Goal: Task Accomplishment & Management: Manage account settings

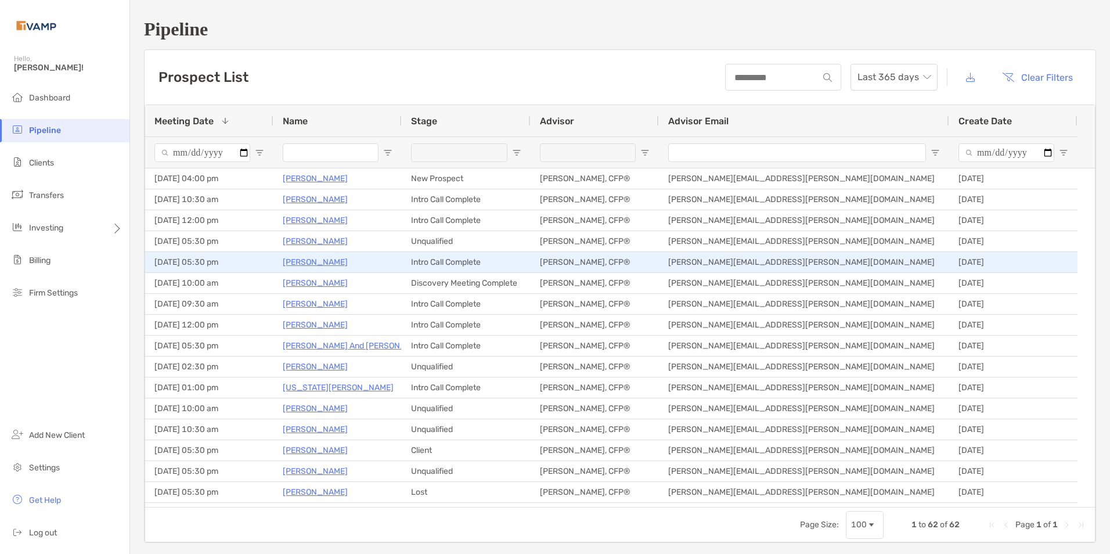
click at [318, 262] on p "[PERSON_NAME]" at bounding box center [315, 262] width 65 height 15
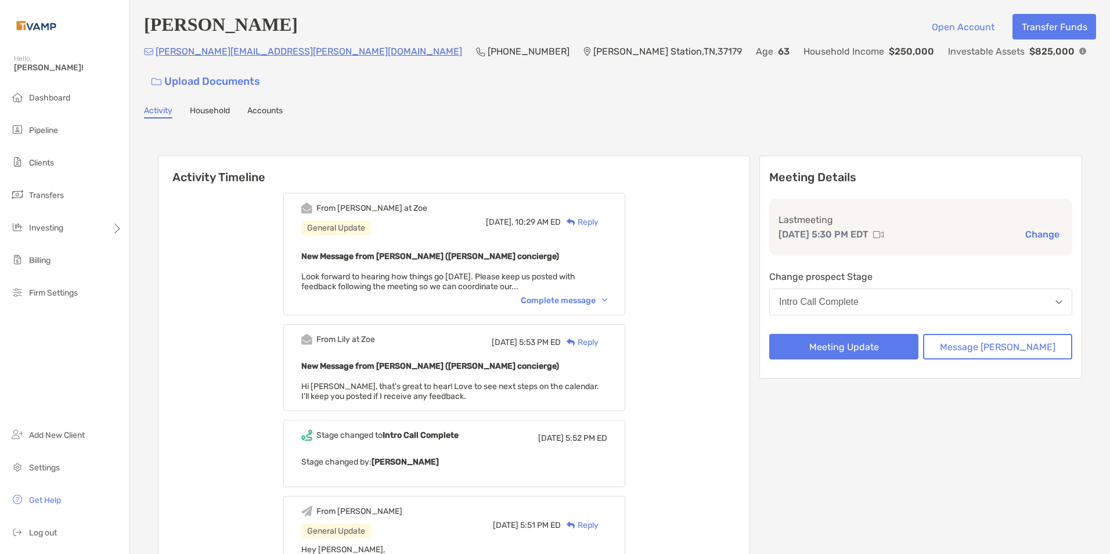
click at [859, 288] on button "Intro Call Complete" at bounding box center [920, 301] width 303 height 27
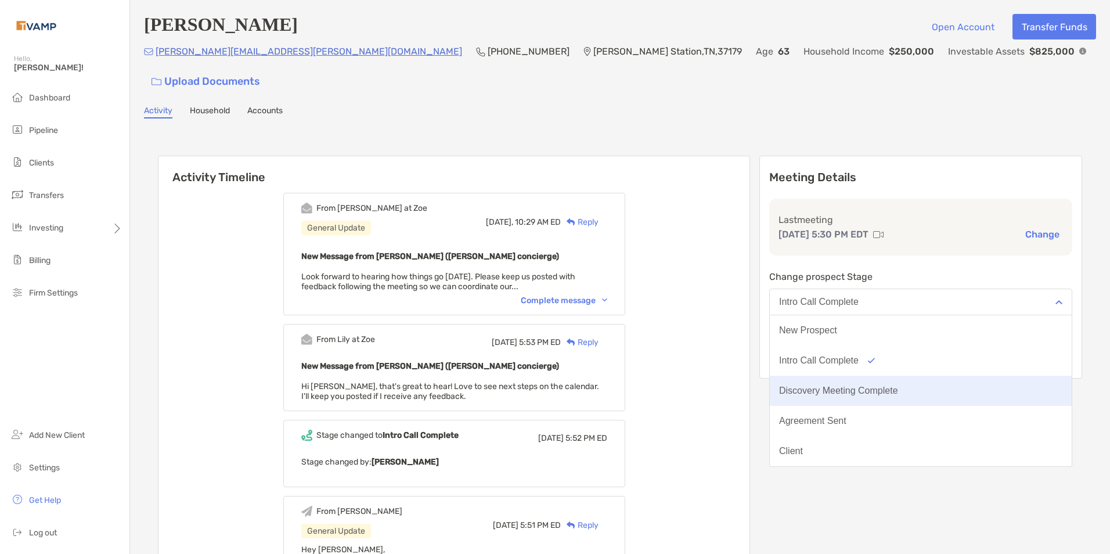
click at [877, 375] on button "Discovery Meeting Complete" at bounding box center [920, 390] width 302 height 30
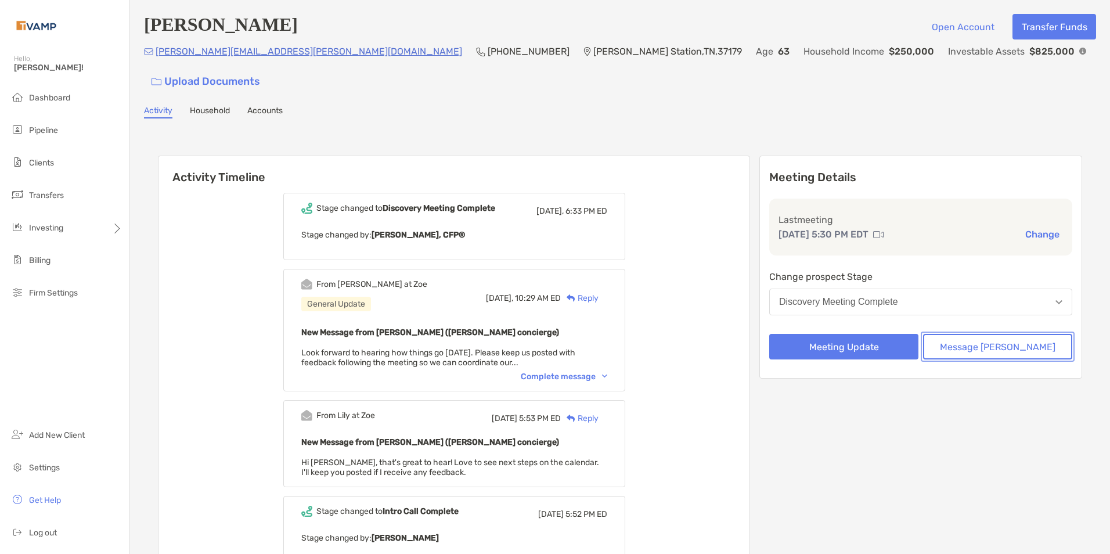
click at [993, 334] on button "Message Zoe" at bounding box center [997, 347] width 149 height 26
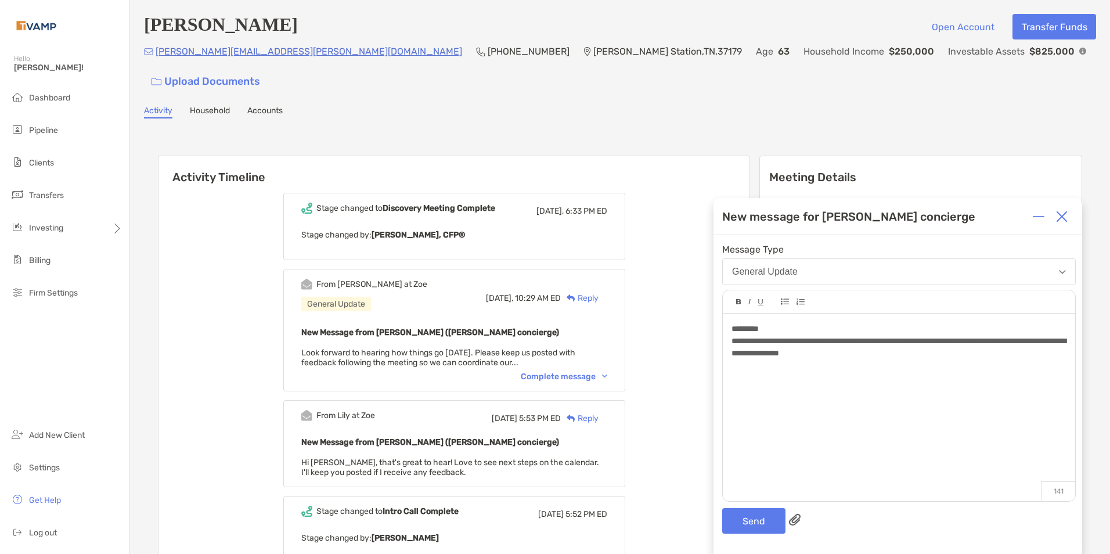
click at [928, 357] on div "**********" at bounding box center [898, 347] width 334 height 24
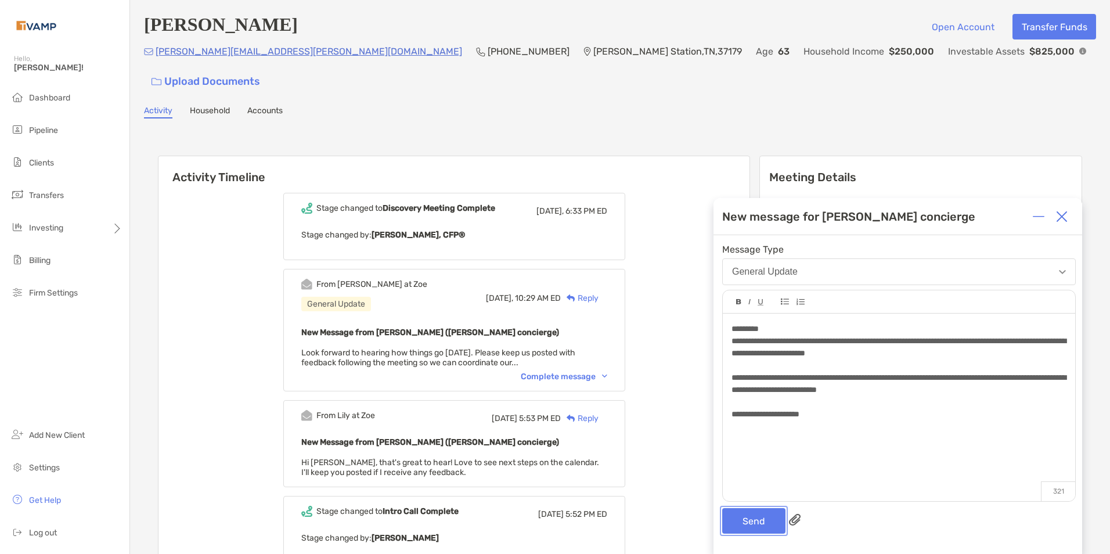
click at [736, 518] on button "Send" at bounding box center [753, 521] width 63 height 26
